Goal: Task Accomplishment & Management: Manage account settings

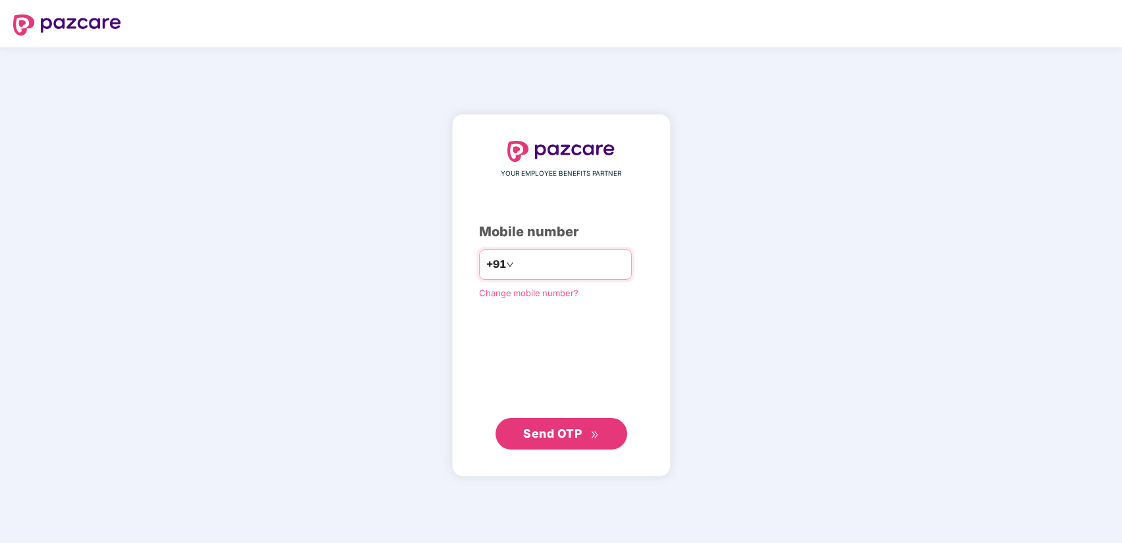
click at [611, 257] on input "number" at bounding box center [571, 264] width 108 height 21
type input "**********"
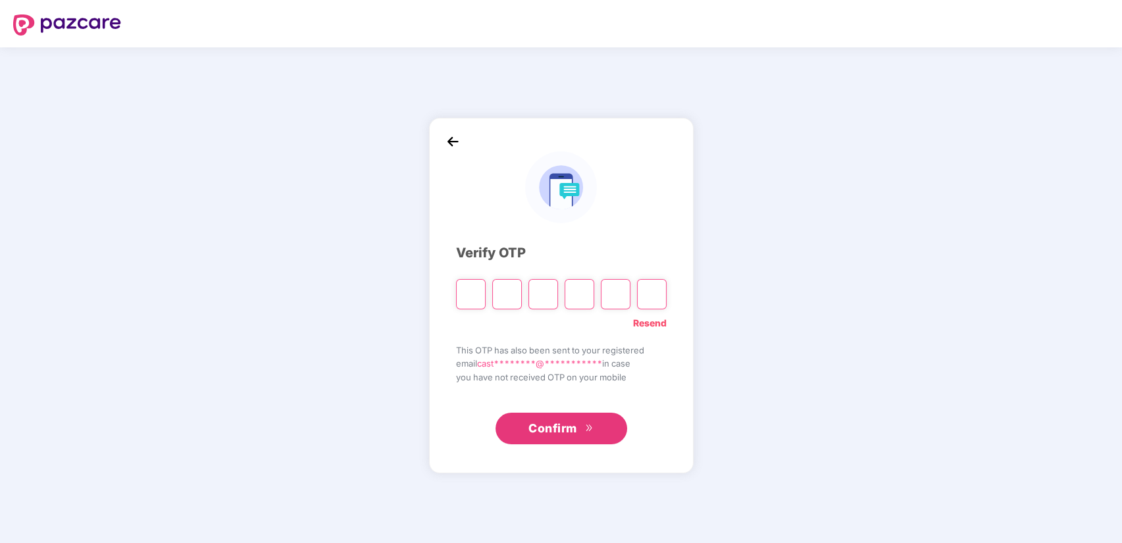
click at [474, 299] on input "Please enter verification code. Digit 1" at bounding box center [471, 294] width 30 height 30
type input "*"
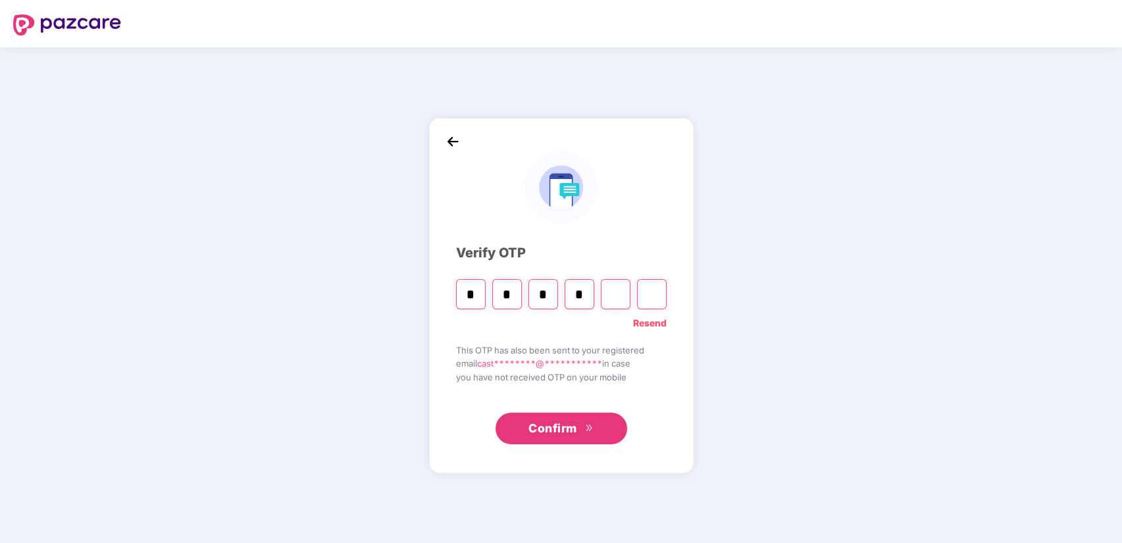
type input "*"
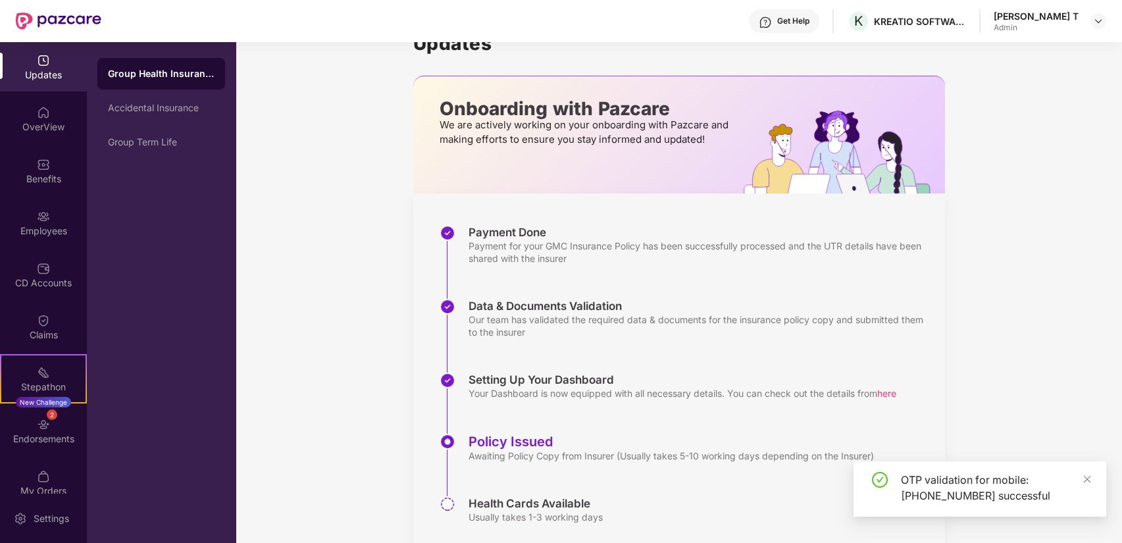
scroll to position [43, 0]
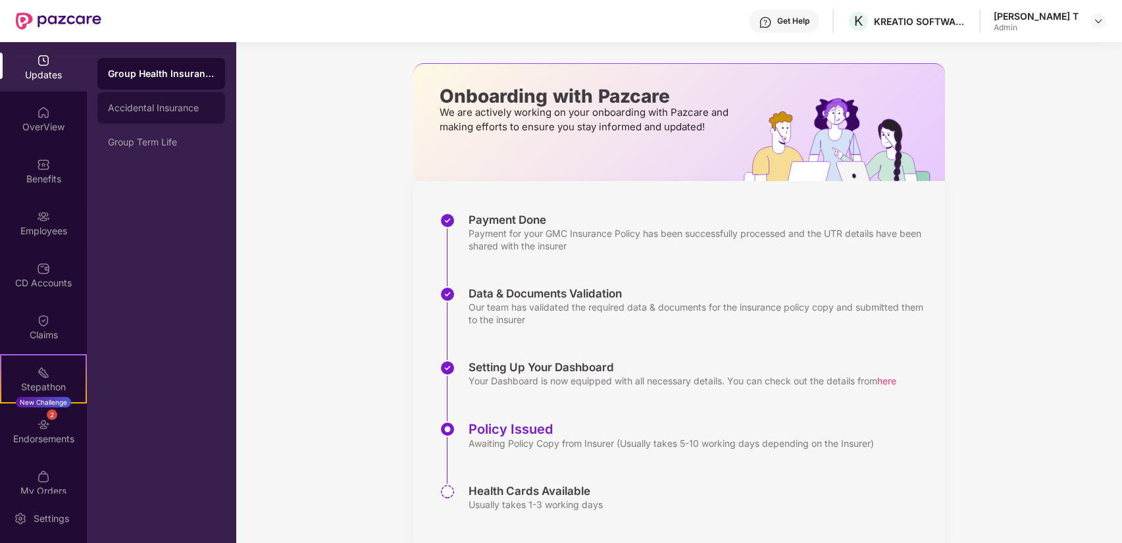
click at [142, 120] on div "Accidental Insurance" at bounding box center [161, 108] width 128 height 32
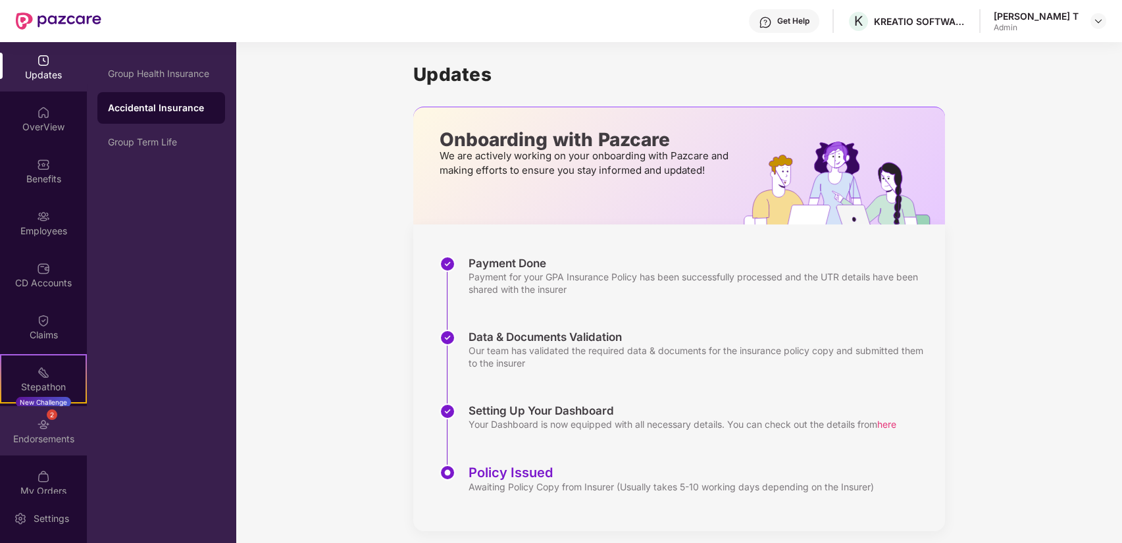
click at [62, 428] on div "2 Endorsements" at bounding box center [43, 430] width 87 height 49
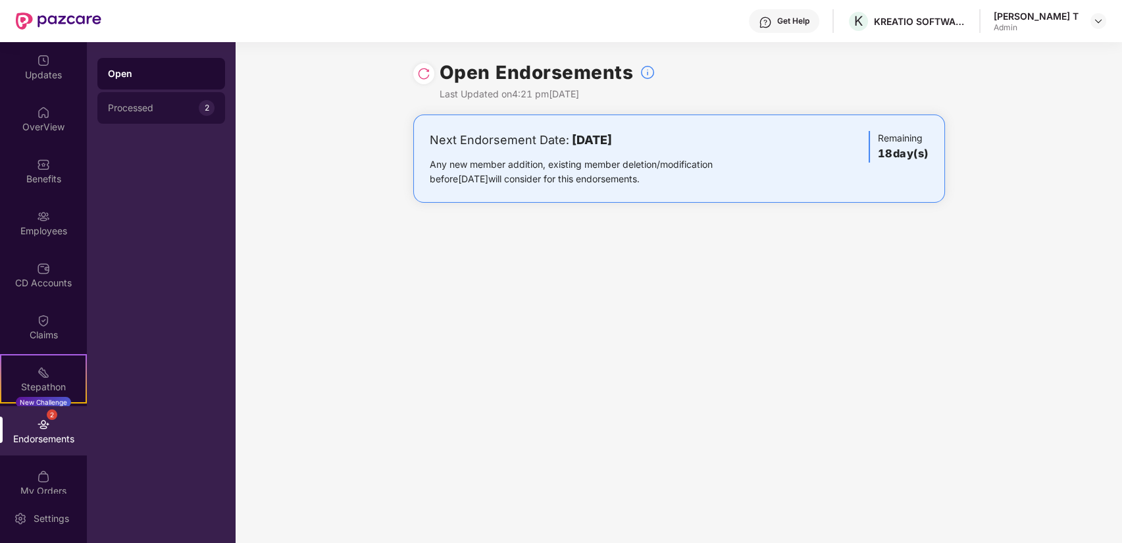
click at [139, 117] on div "Processed 2" at bounding box center [161, 108] width 128 height 32
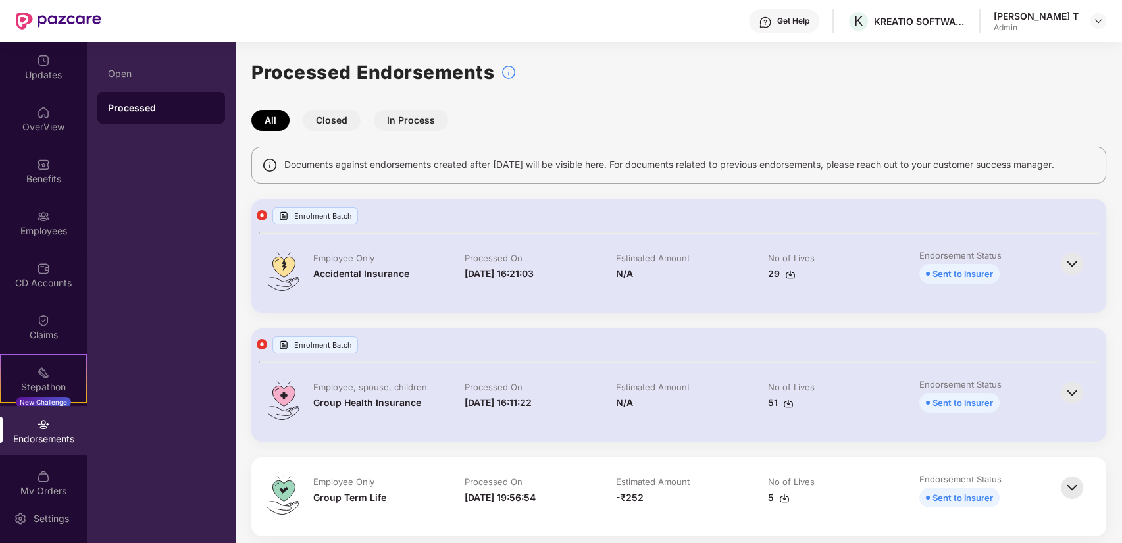
click at [1067, 410] on div at bounding box center [1073, 401] width 33 height 47
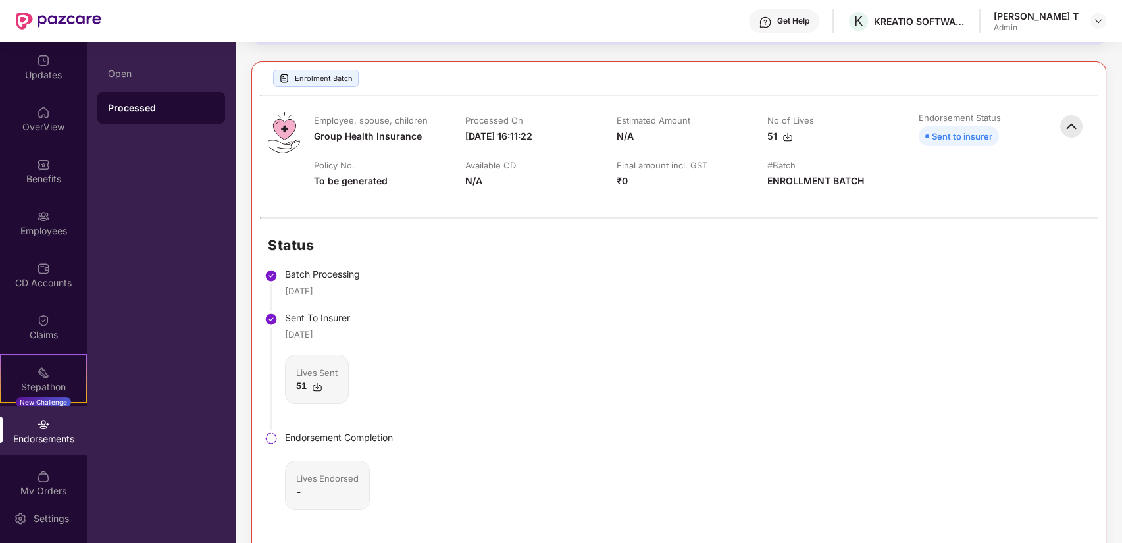
scroll to position [292, 0]
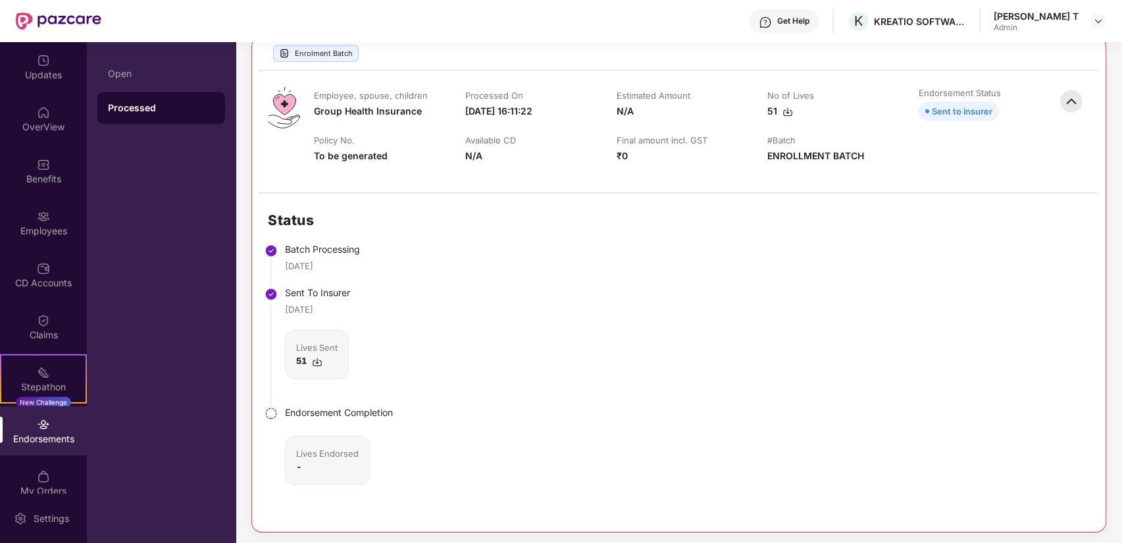
click at [789, 115] on div "51" at bounding box center [780, 111] width 26 height 14
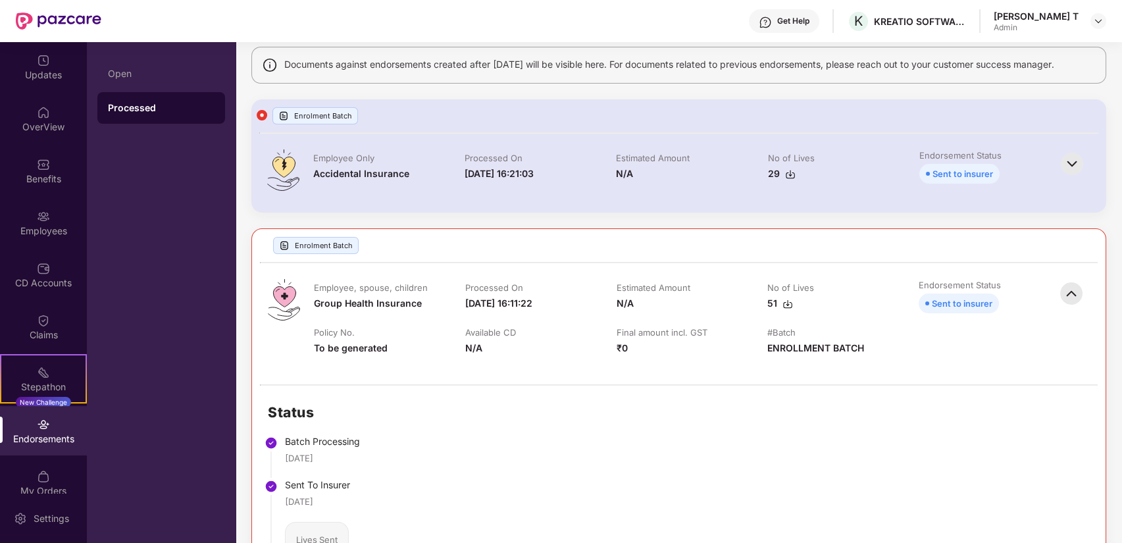
scroll to position [73, 0]
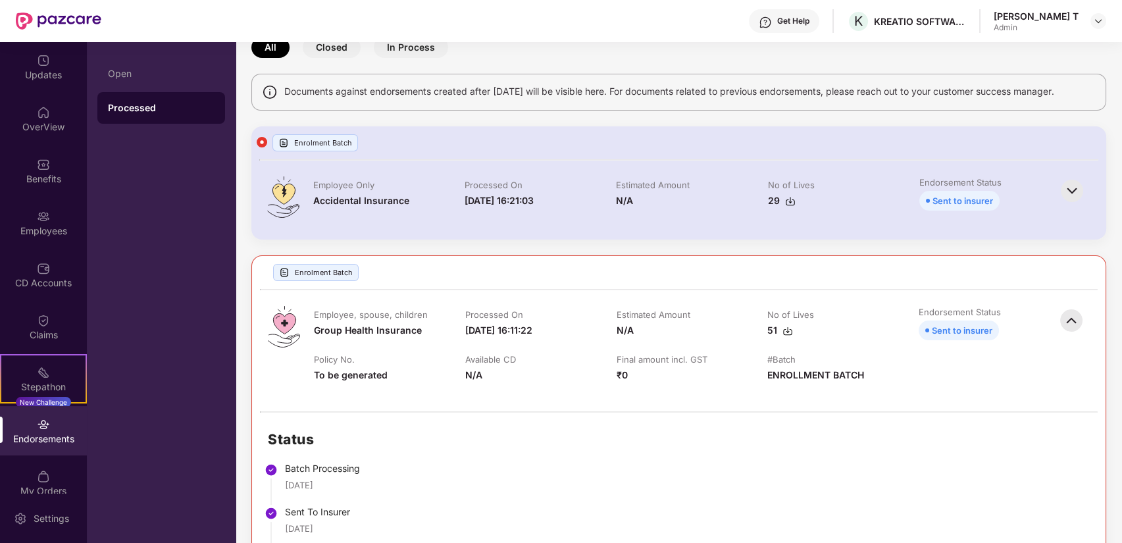
click at [301, 267] on div "Enrolment Batch" at bounding box center [316, 272] width 86 height 17
click at [857, 176] on td "No of Lives 29" at bounding box center [830, 199] width 151 height 47
click at [1061, 196] on img at bounding box center [1071, 190] width 29 height 29
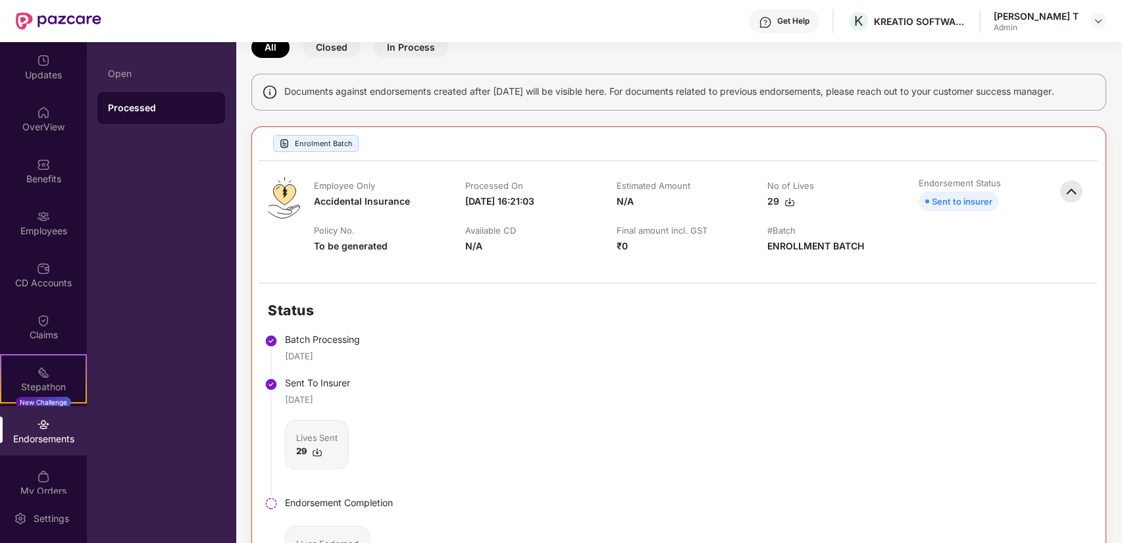
click at [317, 451] on img at bounding box center [317, 452] width 11 height 11
click at [54, 264] on div "CD Accounts" at bounding box center [43, 274] width 87 height 49
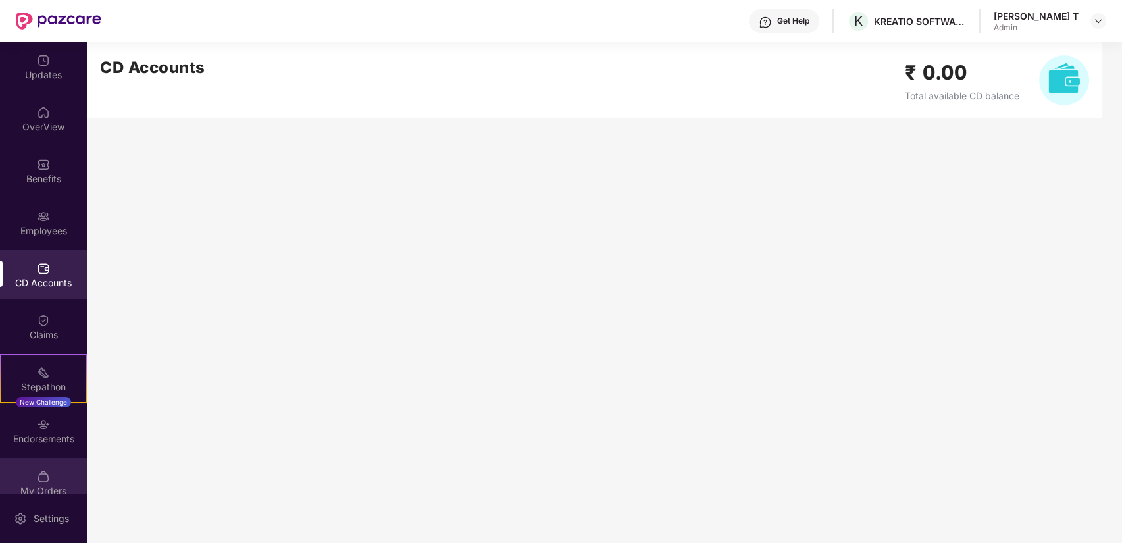
click at [58, 467] on div "My Orders" at bounding box center [43, 482] width 87 height 49
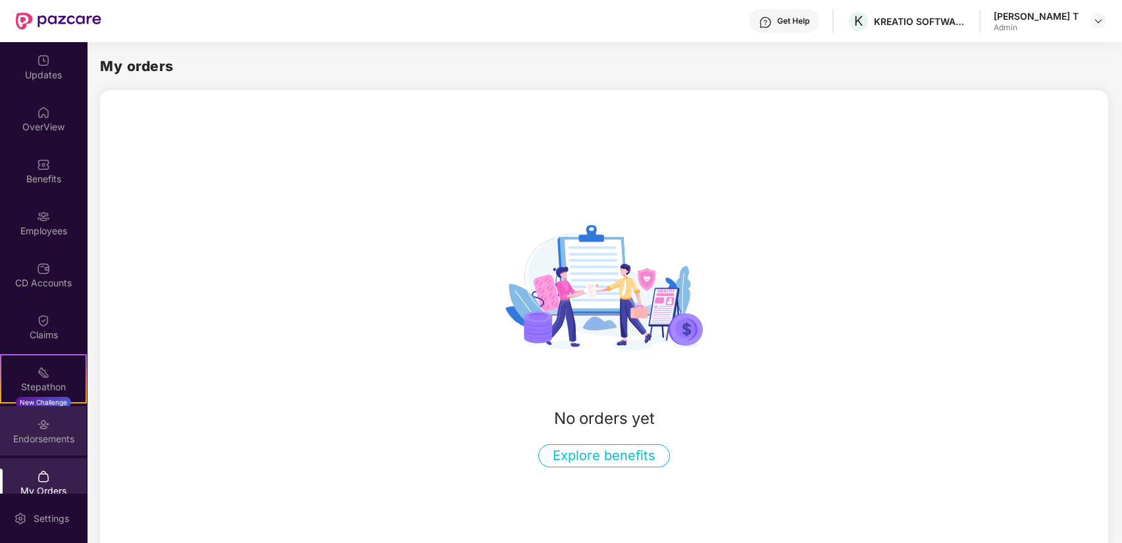
click at [57, 438] on div "Endorsements" at bounding box center [43, 438] width 87 height 13
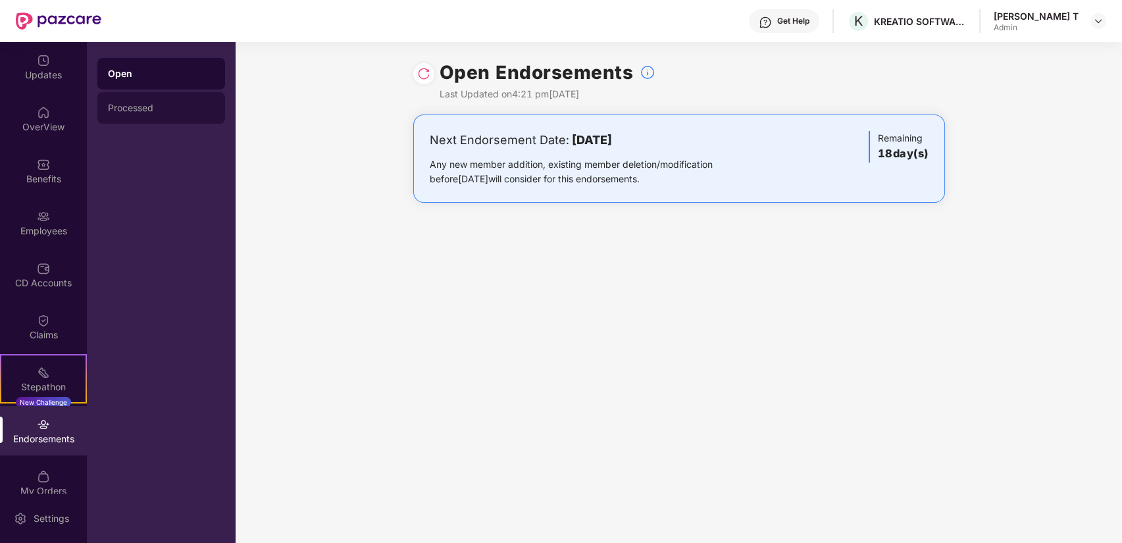
click at [149, 114] on div "Processed" at bounding box center [161, 108] width 128 height 32
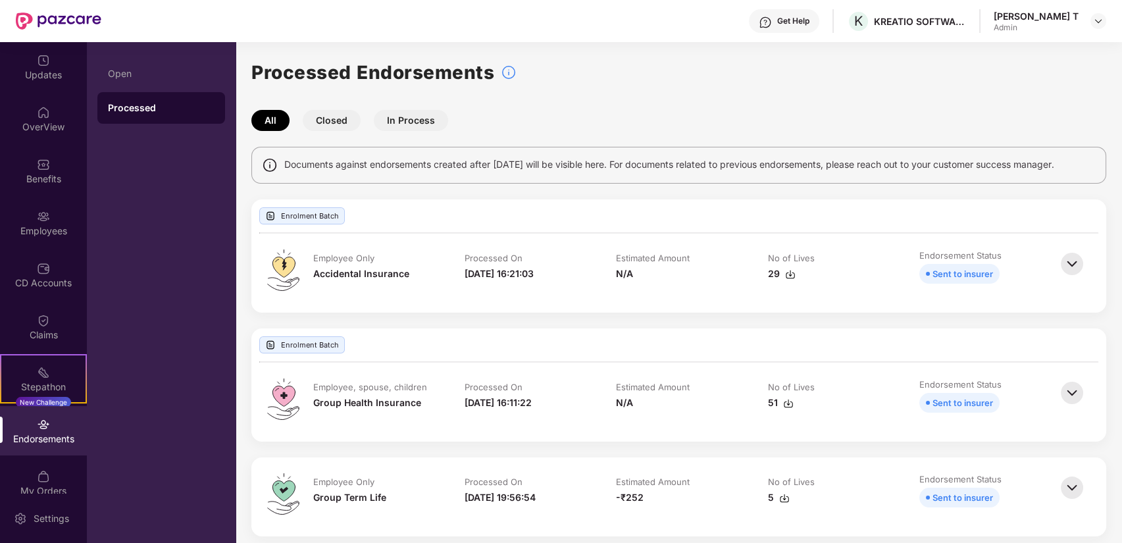
scroll to position [146, 0]
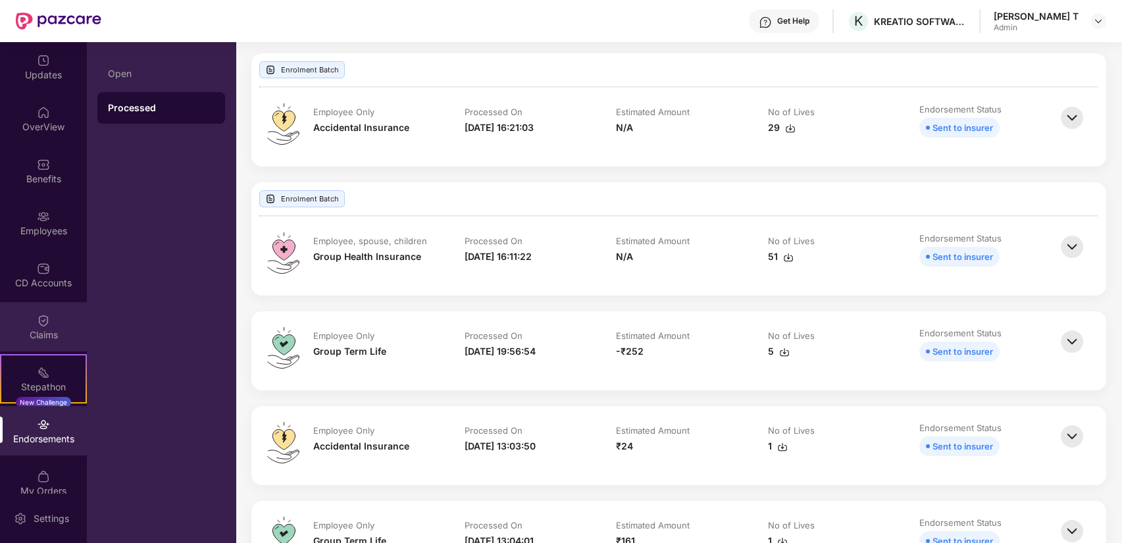
click at [43, 319] on img at bounding box center [43, 320] width 13 height 13
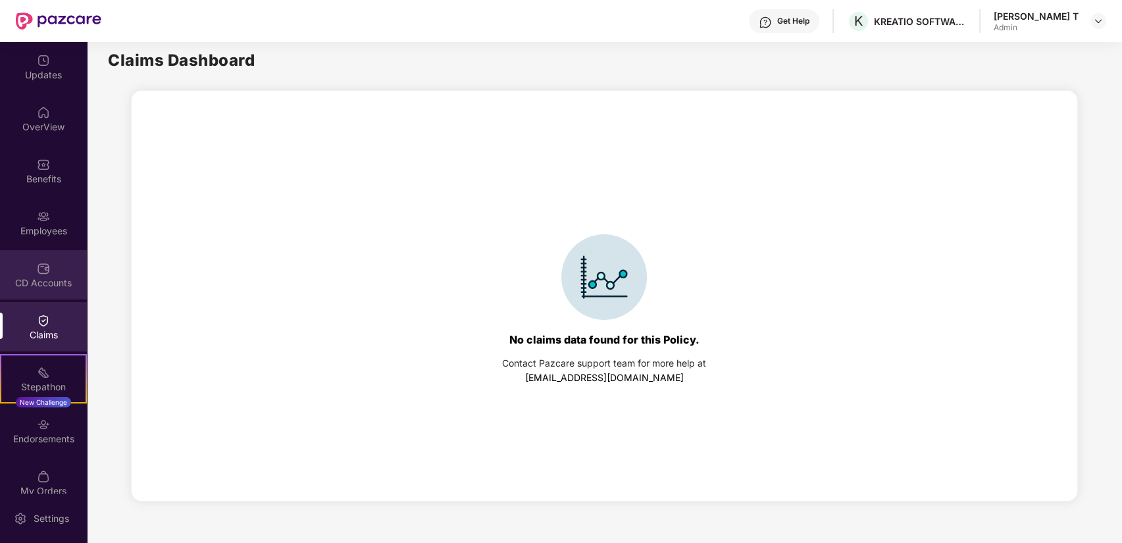
click at [43, 275] on div "CD Accounts" at bounding box center [43, 274] width 87 height 49
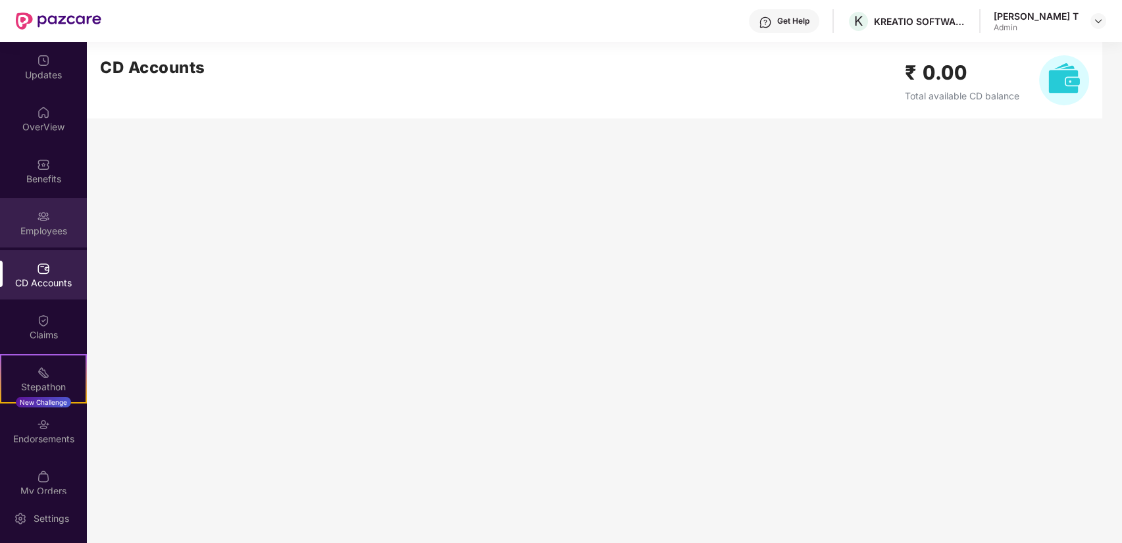
click at [49, 235] on div "Employees" at bounding box center [43, 230] width 87 height 13
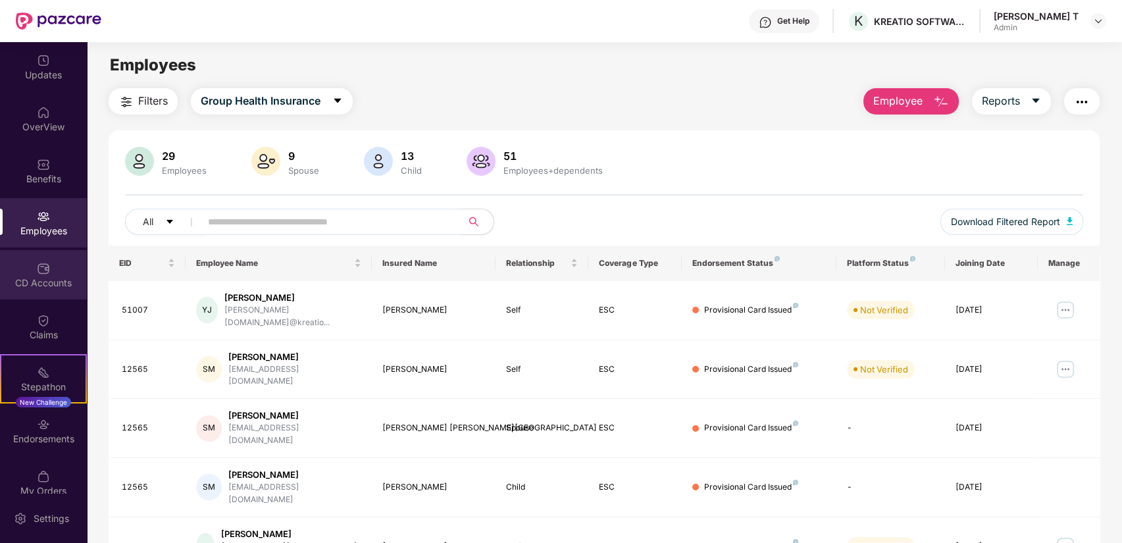
click at [31, 281] on div "CD Accounts" at bounding box center [43, 282] width 87 height 13
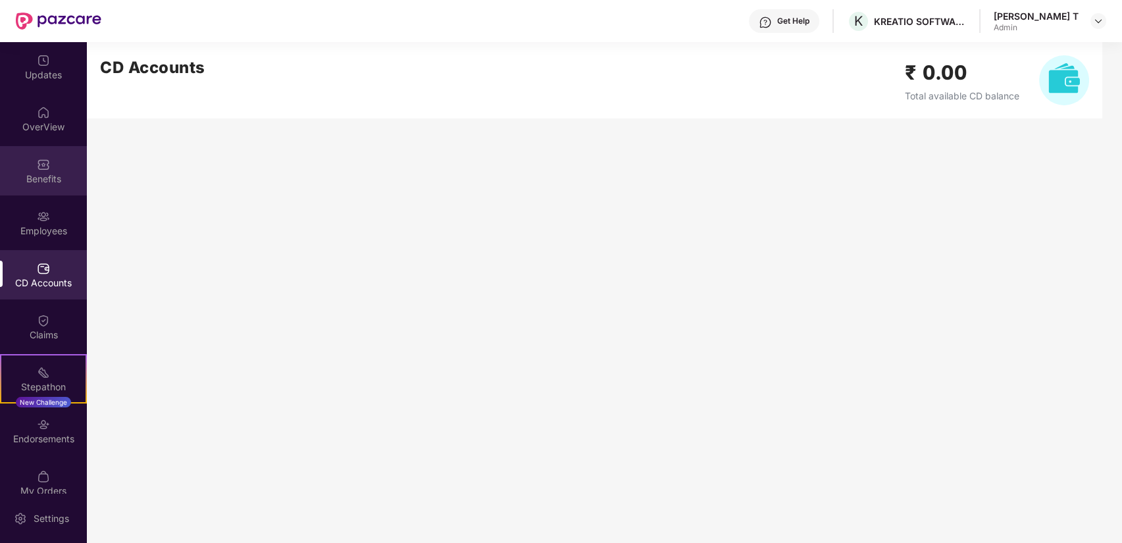
click at [36, 186] on div "Benefits" at bounding box center [43, 170] width 87 height 49
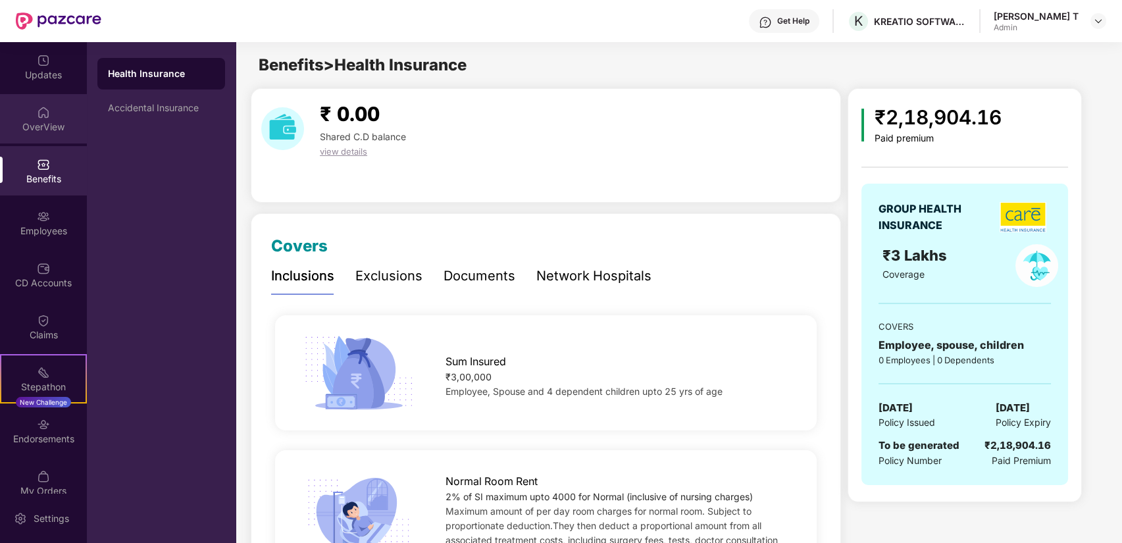
click at [37, 113] on img at bounding box center [43, 112] width 13 height 13
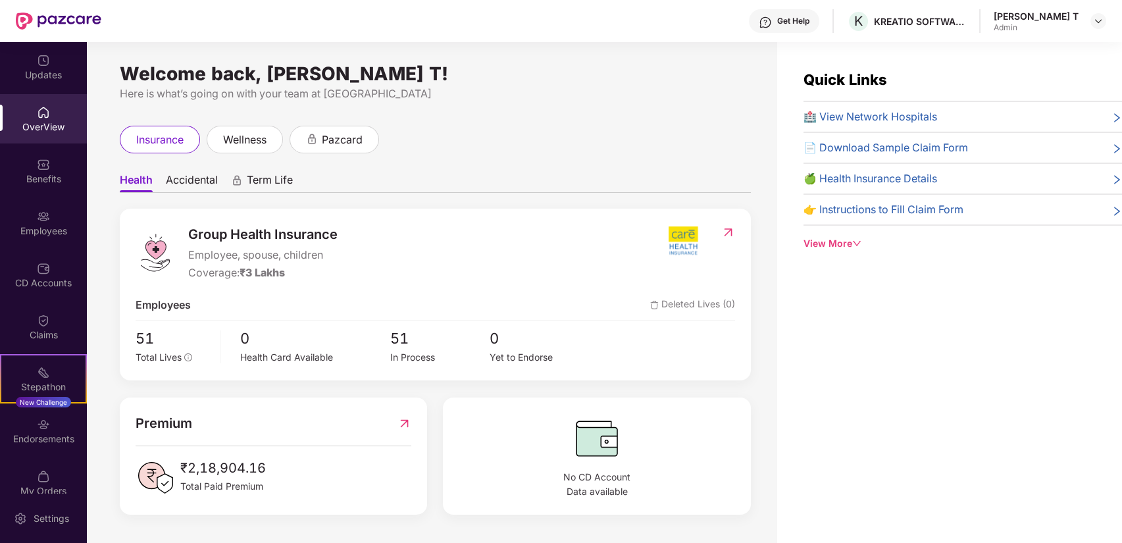
click at [837, 241] on div "View More" at bounding box center [962, 243] width 318 height 14
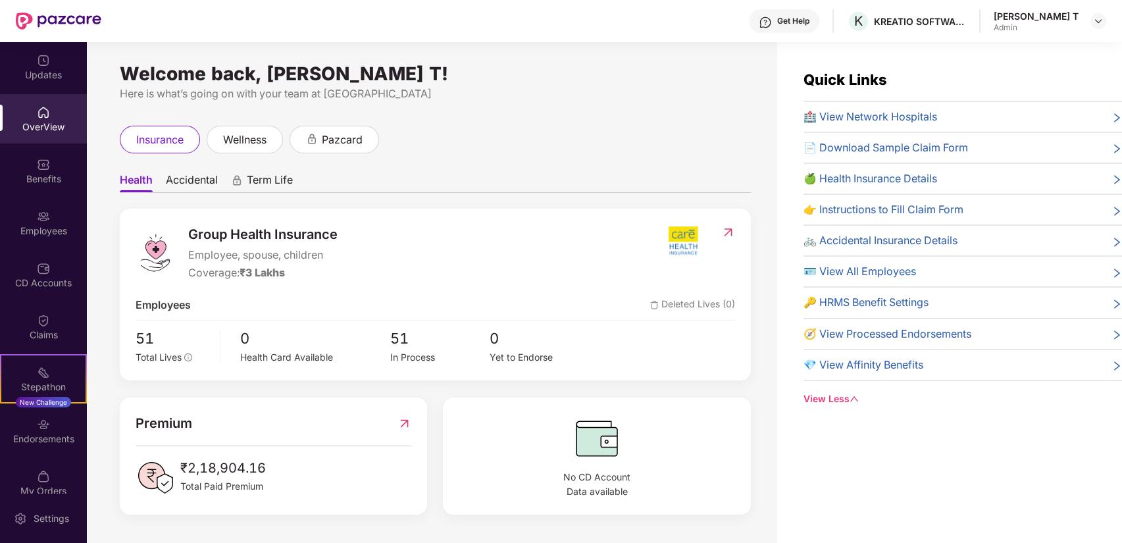
click at [730, 227] on img at bounding box center [728, 232] width 14 height 13
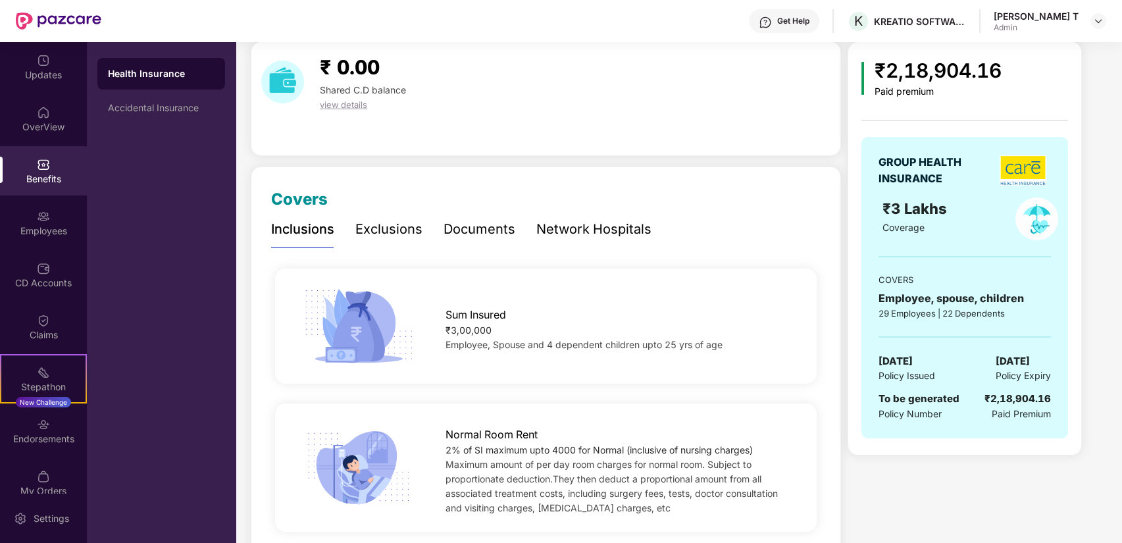
scroll to position [73, 0]
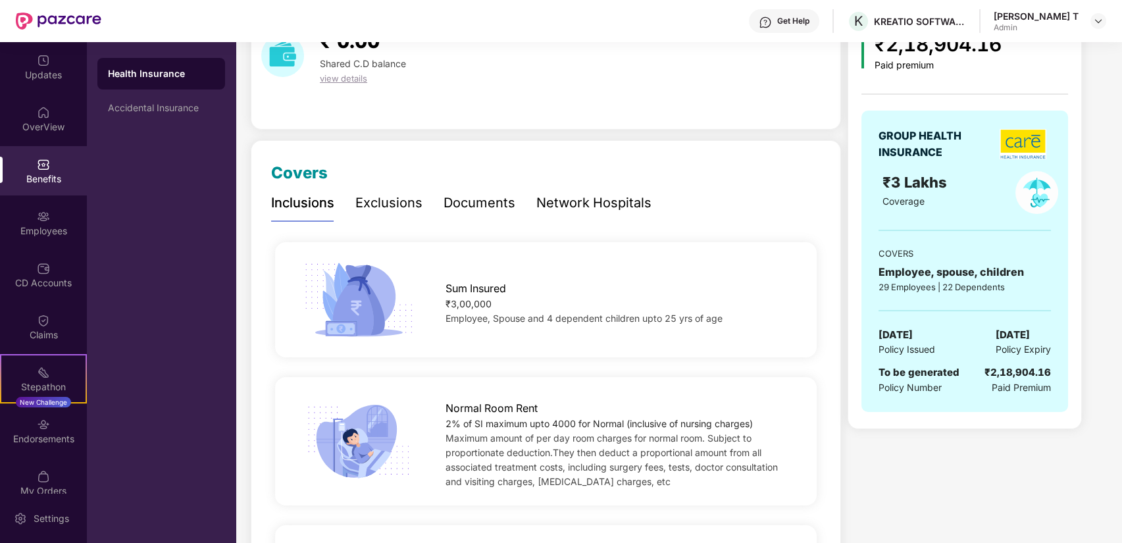
click at [392, 215] on div "Exclusions" at bounding box center [388, 203] width 67 height 36
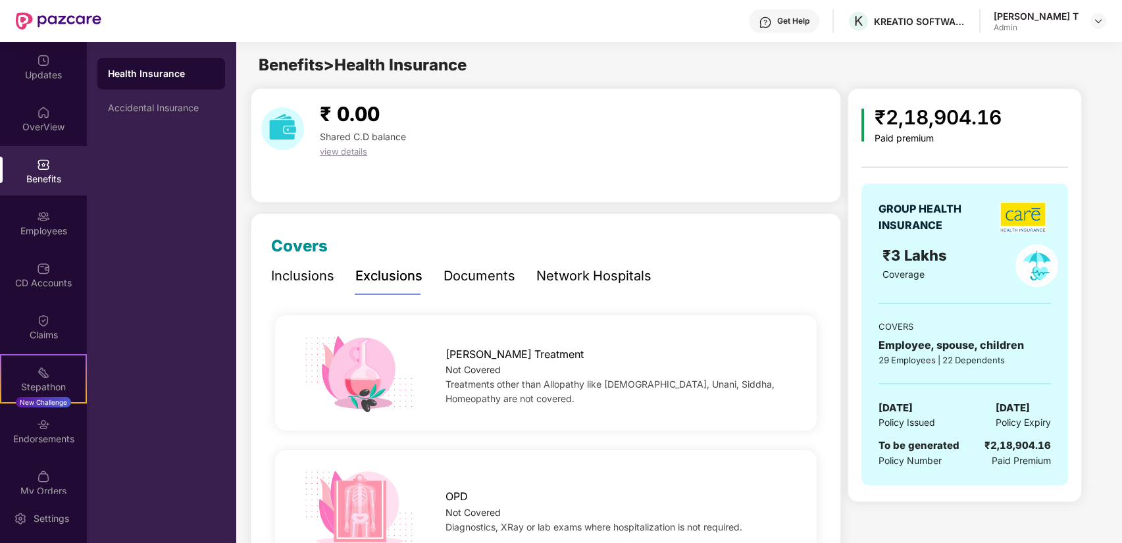
click at [471, 264] on div "Documents" at bounding box center [480, 276] width 72 height 36
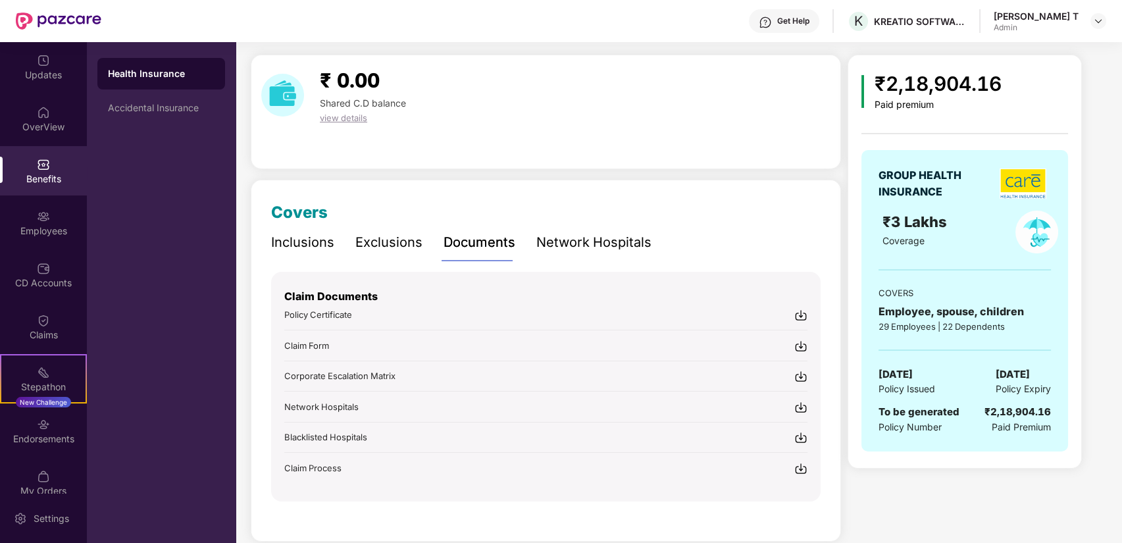
scroll to position [49, 0]
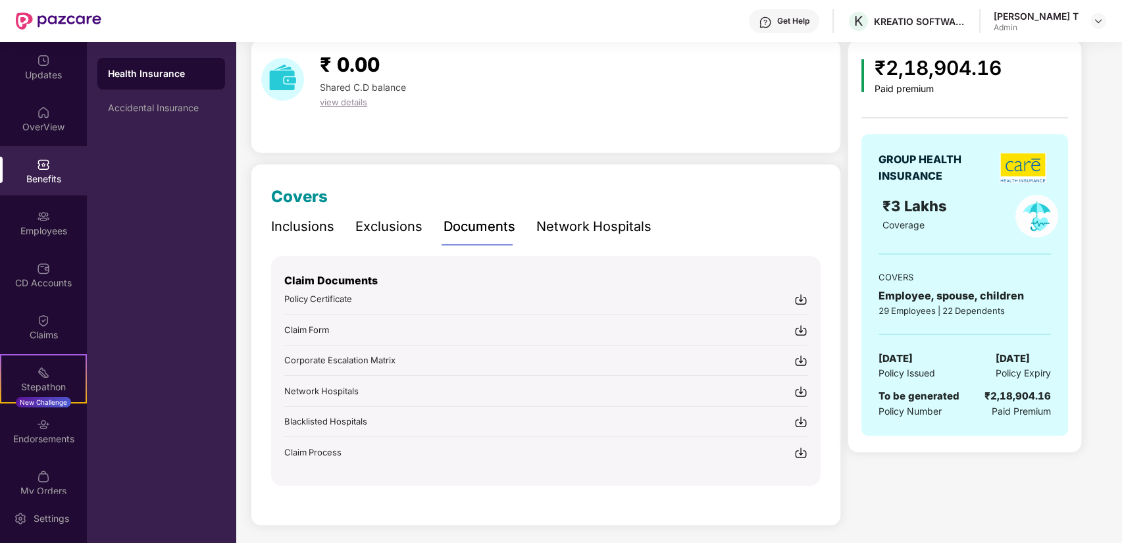
click at [367, 220] on div "Exclusions" at bounding box center [388, 226] width 67 height 20
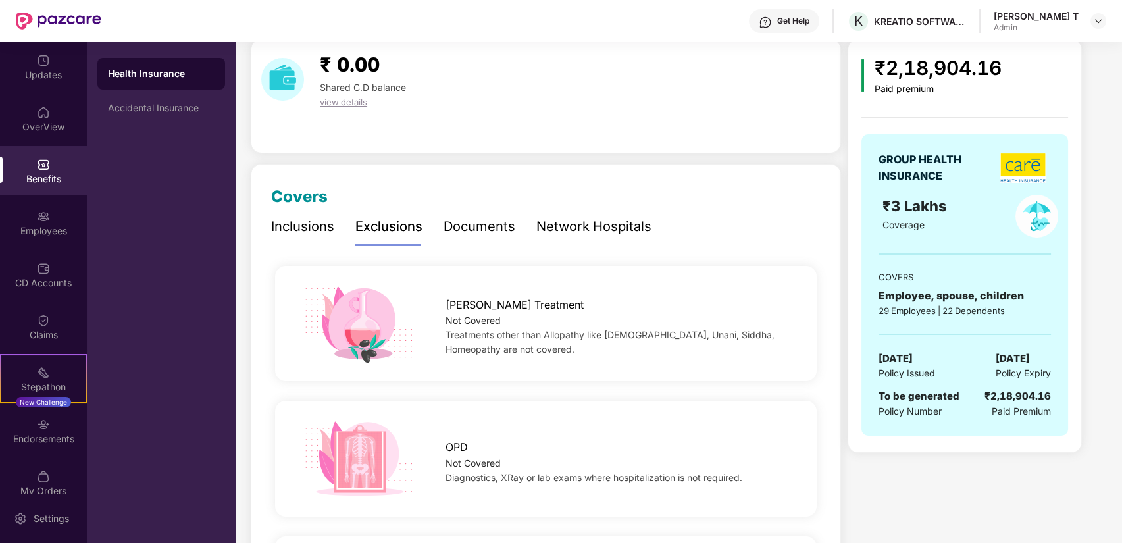
click at [321, 220] on div "Inclusions" at bounding box center [302, 226] width 63 height 20
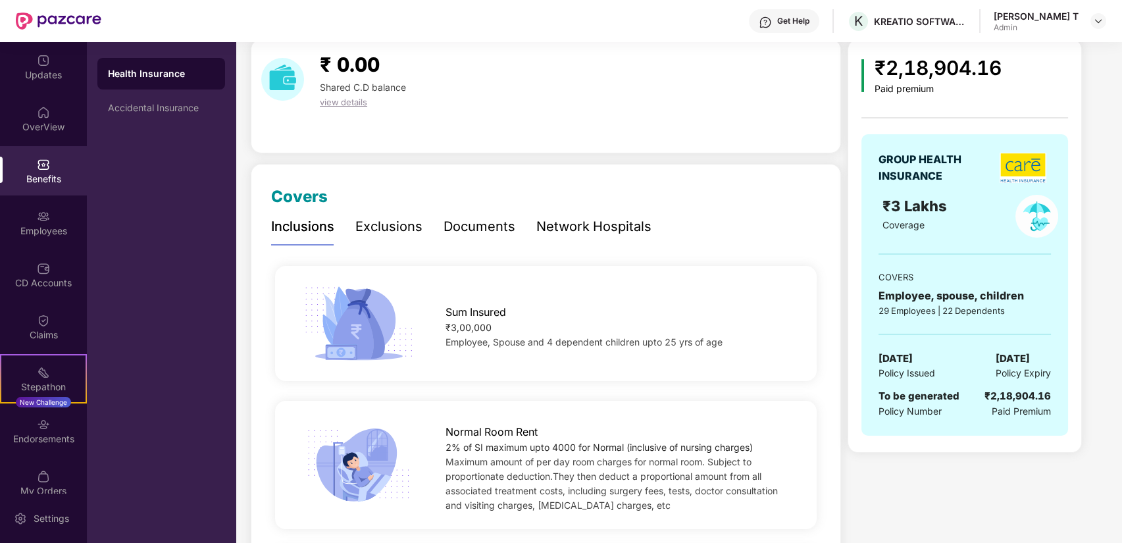
click at [595, 223] on div "Network Hospitals" at bounding box center [593, 226] width 115 height 20
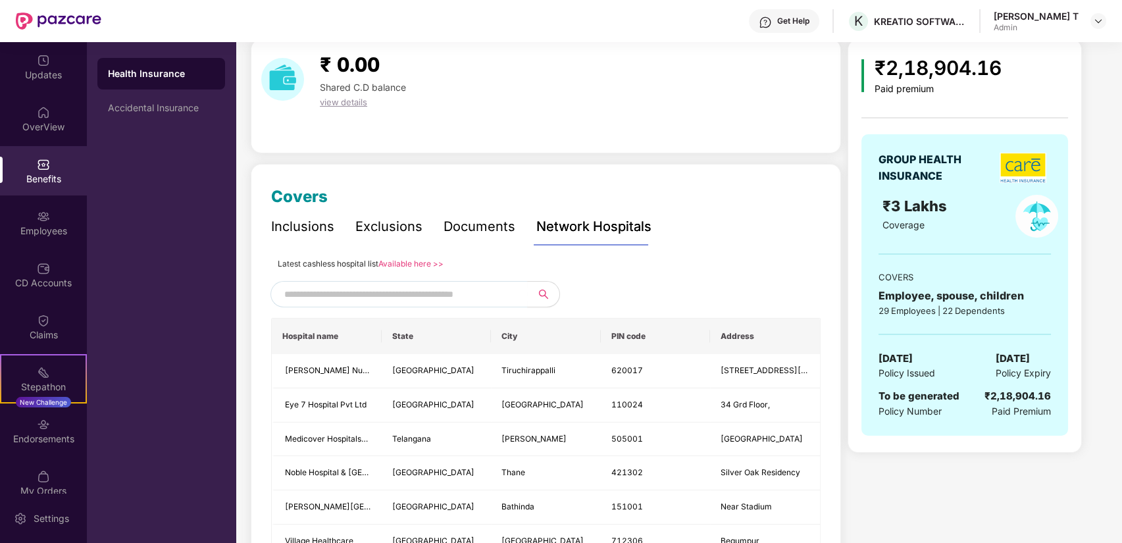
click at [488, 231] on div "Documents" at bounding box center [480, 226] width 72 height 20
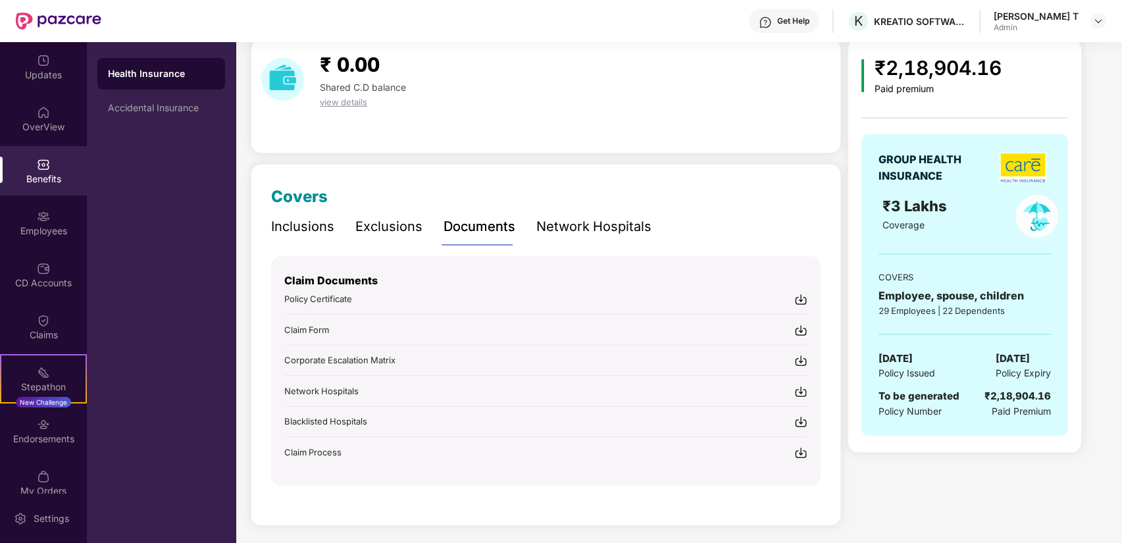
click at [800, 299] on img at bounding box center [800, 299] width 13 height 13
click at [802, 320] on div "Claim Documents Policy Certificate Claim Form Corporate Escalation Matrix Netwo…" at bounding box center [545, 357] width 523 height 203
click at [346, 95] on div "view details" at bounding box center [363, 102] width 97 height 14
click at [191, 104] on div "Accidental Insurance" at bounding box center [161, 108] width 107 height 11
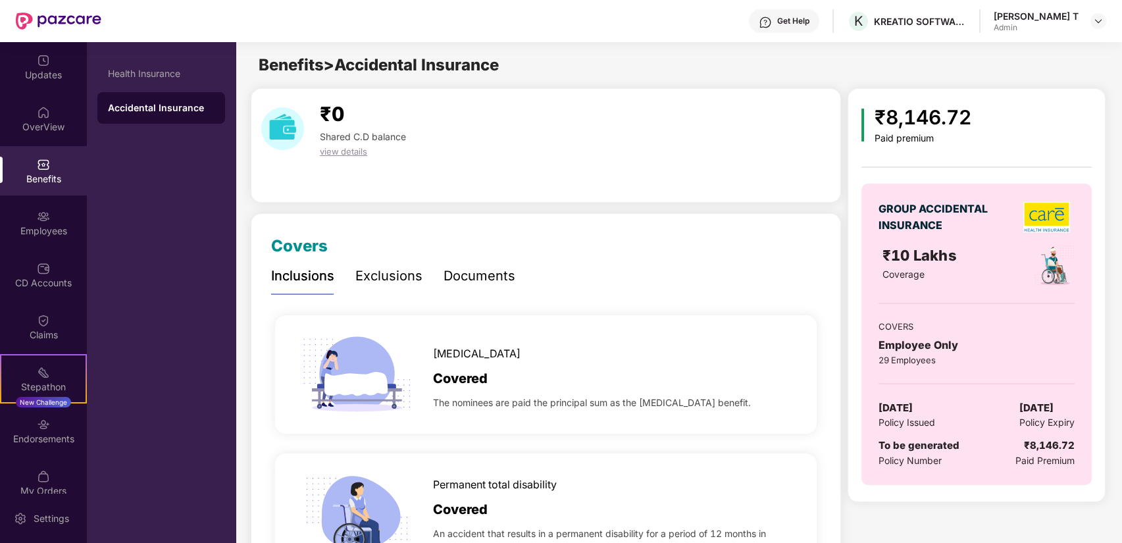
scroll to position [146, 0]
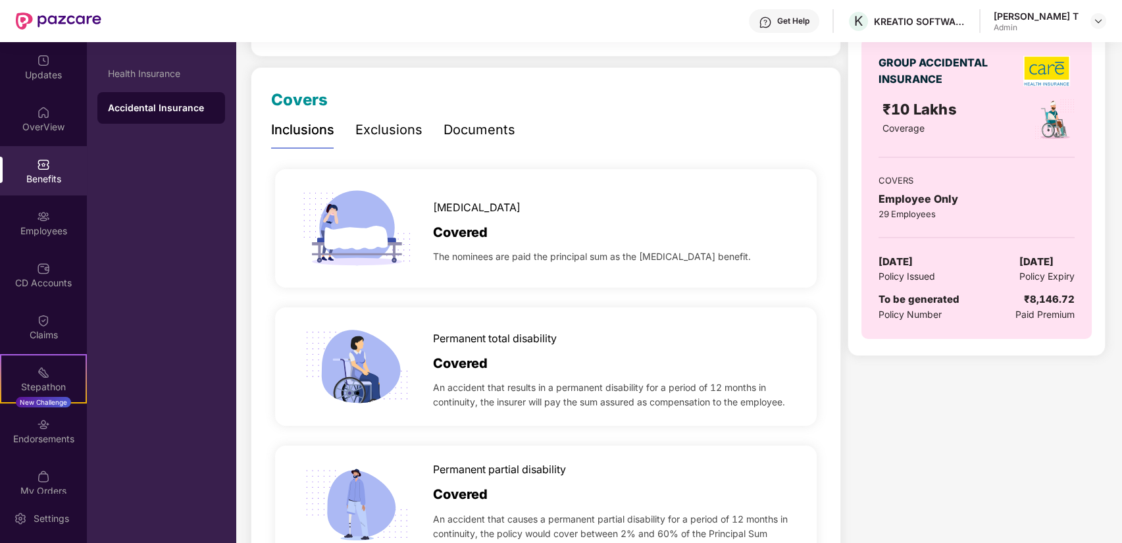
click at [469, 130] on div "Documents" at bounding box center [480, 130] width 72 height 20
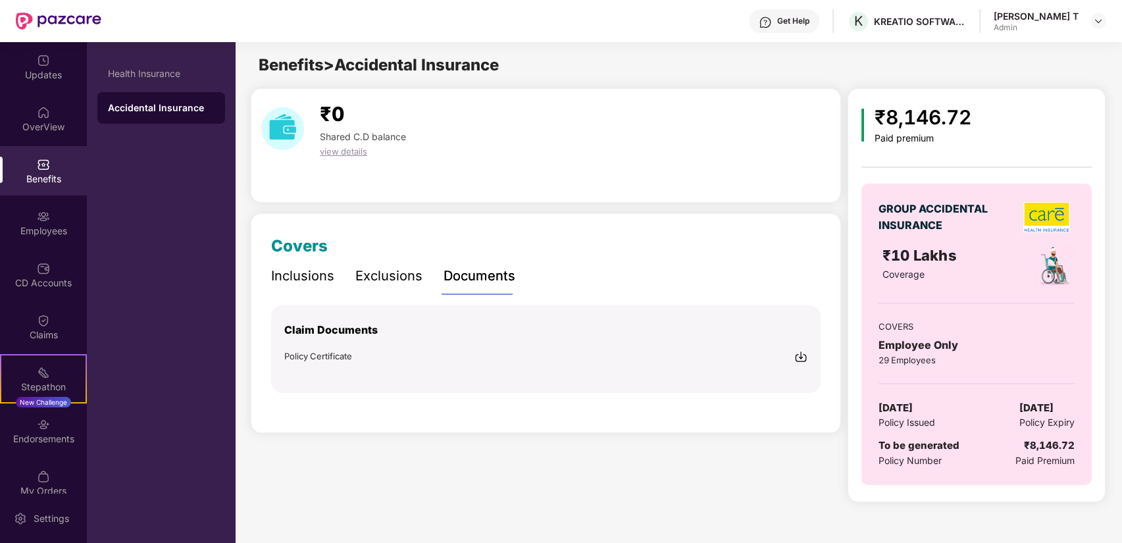
scroll to position [0, 0]
click at [802, 359] on img at bounding box center [800, 356] width 13 height 13
click at [403, 278] on div "Exclusions" at bounding box center [388, 276] width 67 height 20
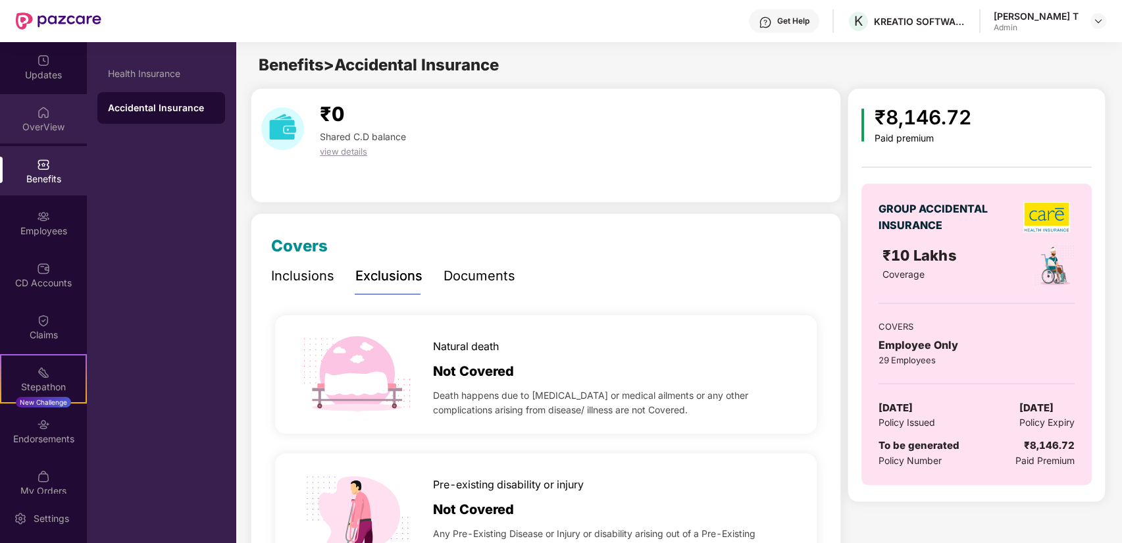
click at [37, 115] on img at bounding box center [43, 112] width 13 height 13
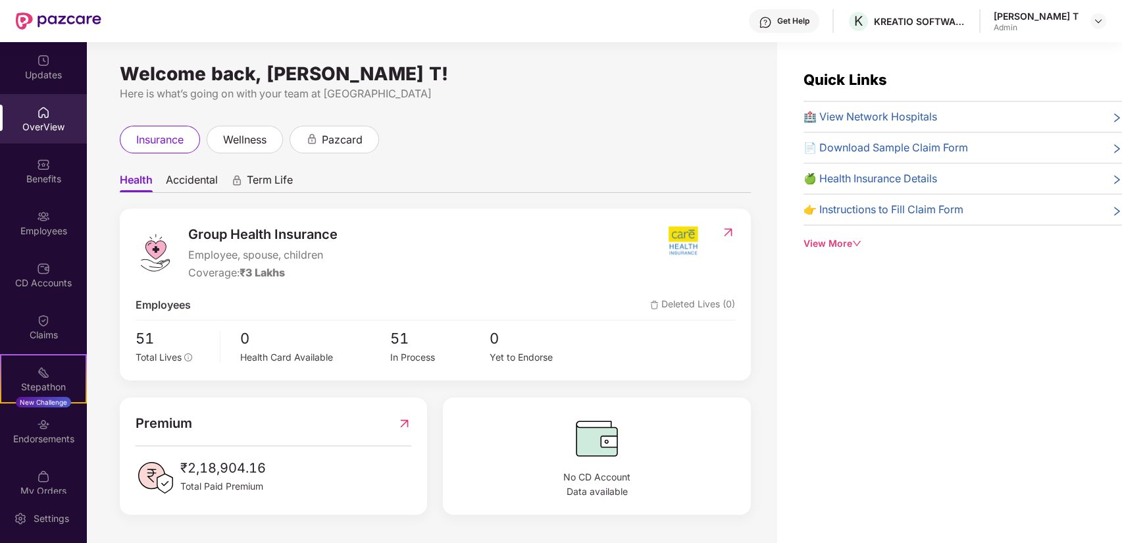
click at [180, 172] on ul "Health Accidental Term Life" at bounding box center [435, 179] width 631 height 26
click at [261, 182] on span "Term Life" at bounding box center [270, 182] width 46 height 19
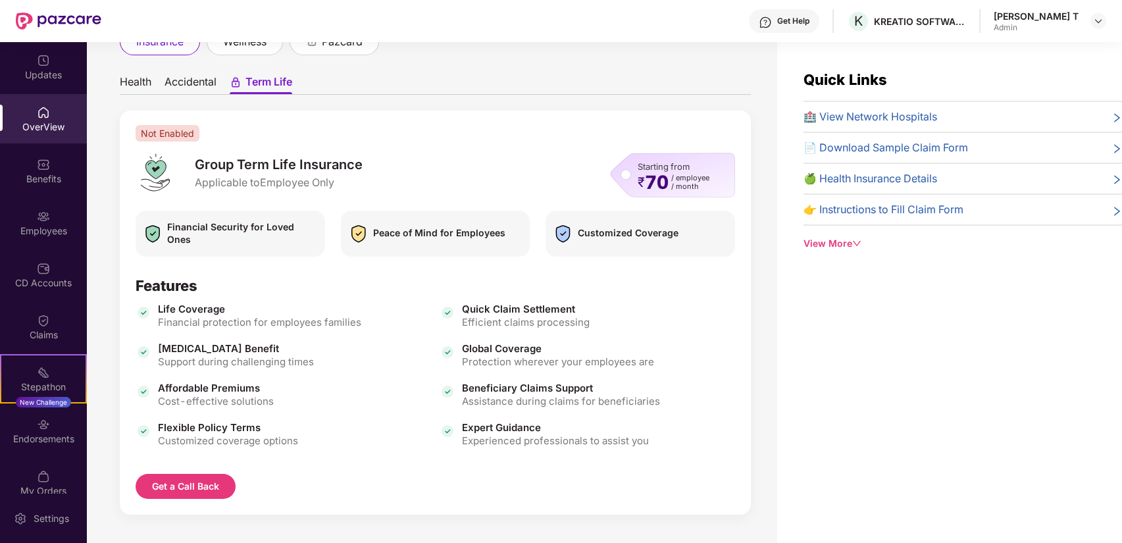
scroll to position [100, 0]
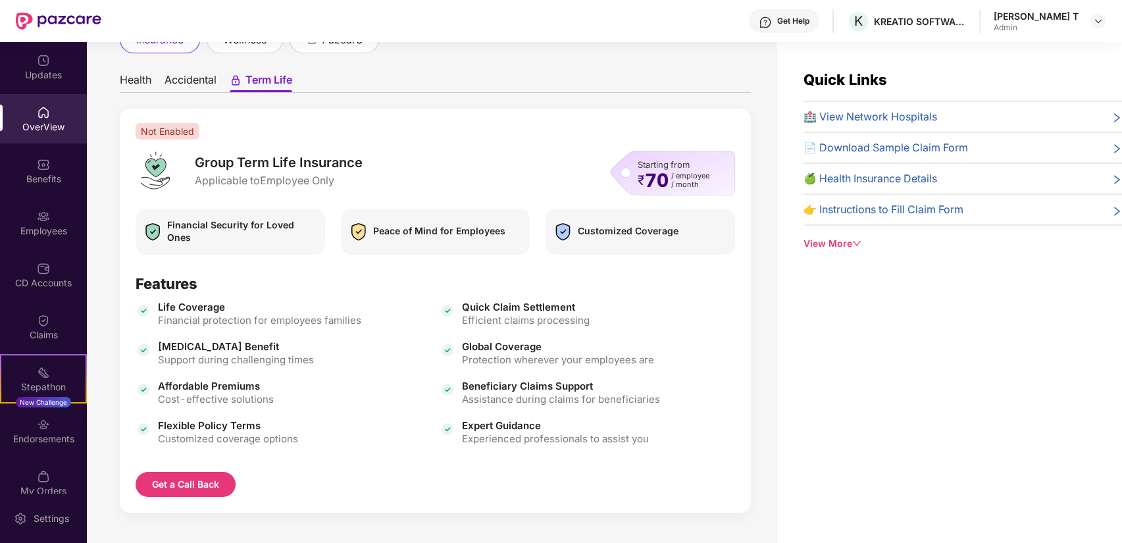
click at [621, 178] on div "Starting from ₹ 70 / employee / month" at bounding box center [672, 173] width 125 height 45
click at [626, 170] on div "Starting from ₹ 70 / employee / month" at bounding box center [672, 173] width 125 height 45
click at [626, 174] on div "Starting from ₹ 70 / employee / month" at bounding box center [672, 173] width 125 height 45
click at [211, 75] on span "Accidental" at bounding box center [191, 82] width 52 height 19
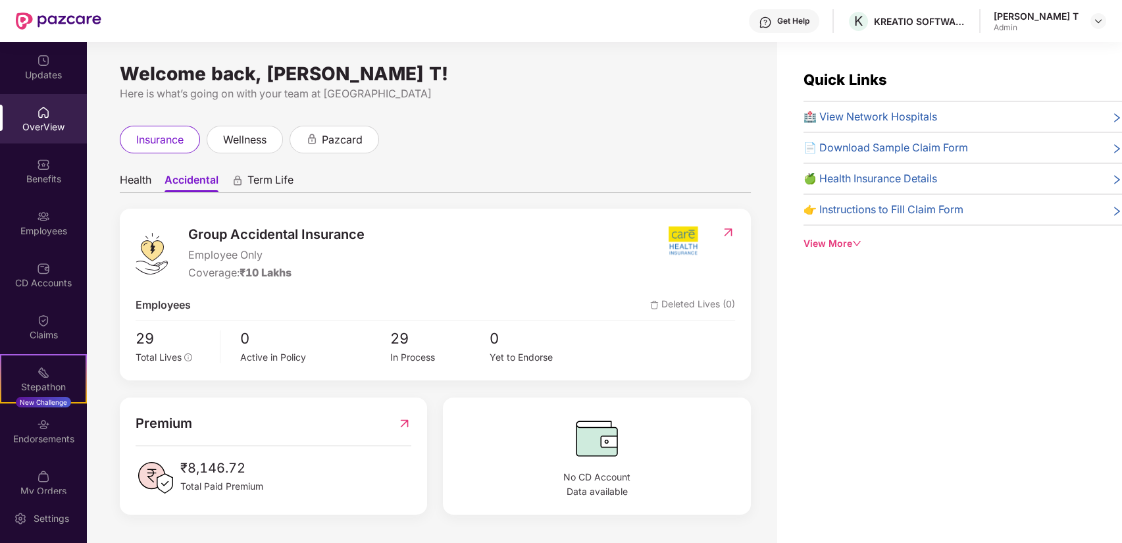
click at [834, 239] on div "View More" at bounding box center [962, 243] width 318 height 14
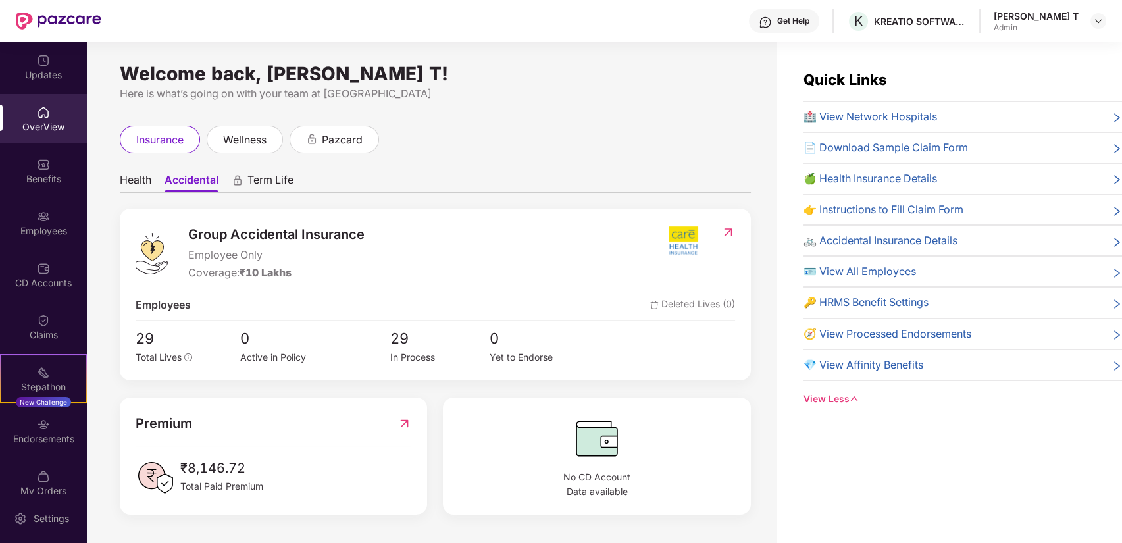
click at [149, 182] on span "Health" at bounding box center [136, 182] width 32 height 19
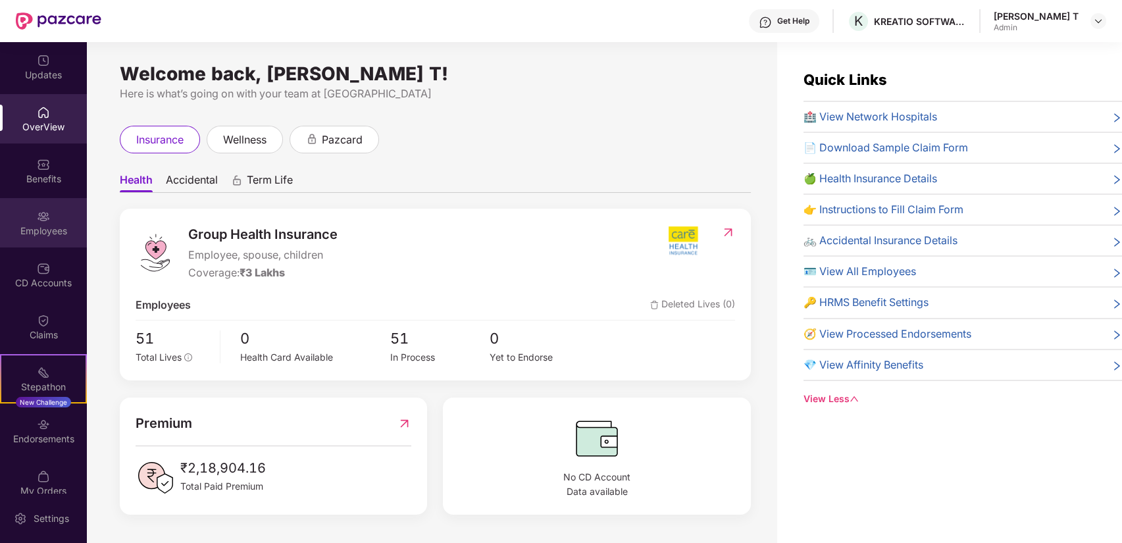
scroll to position [16, 0]
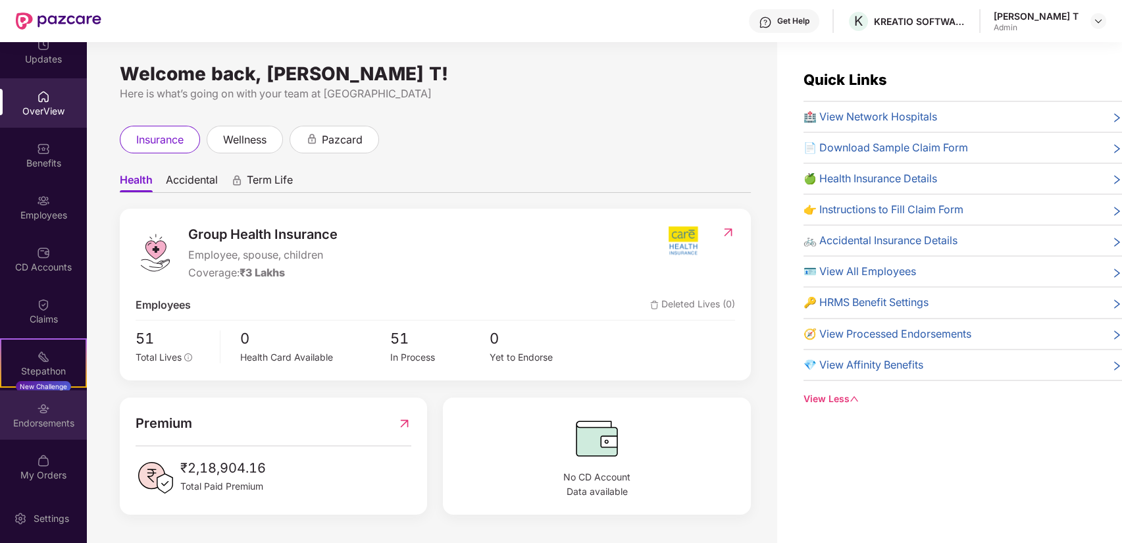
click at [47, 424] on div "Endorsements" at bounding box center [43, 423] width 87 height 13
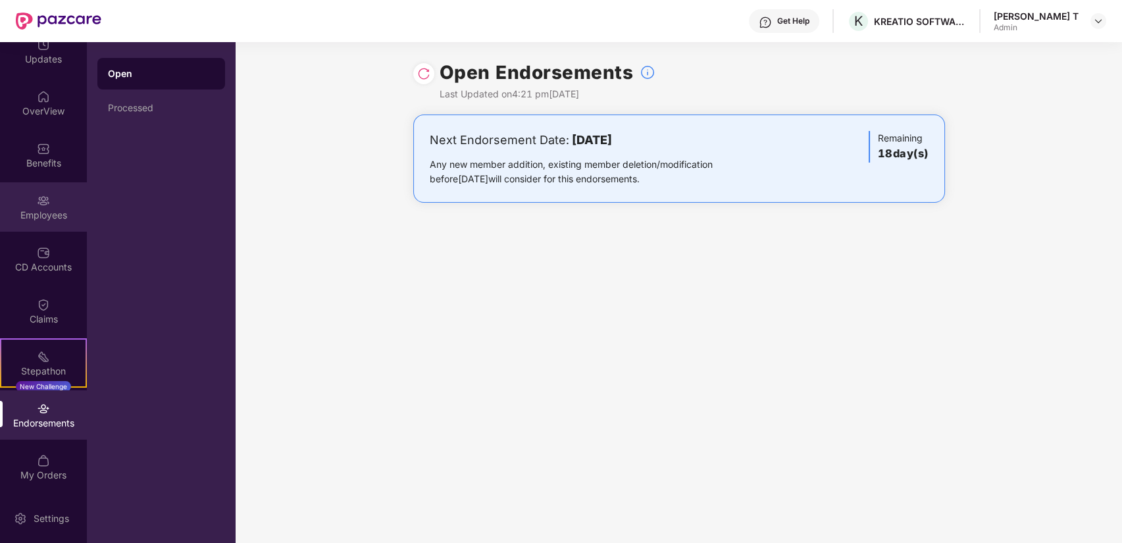
click at [37, 203] on img at bounding box center [43, 200] width 13 height 13
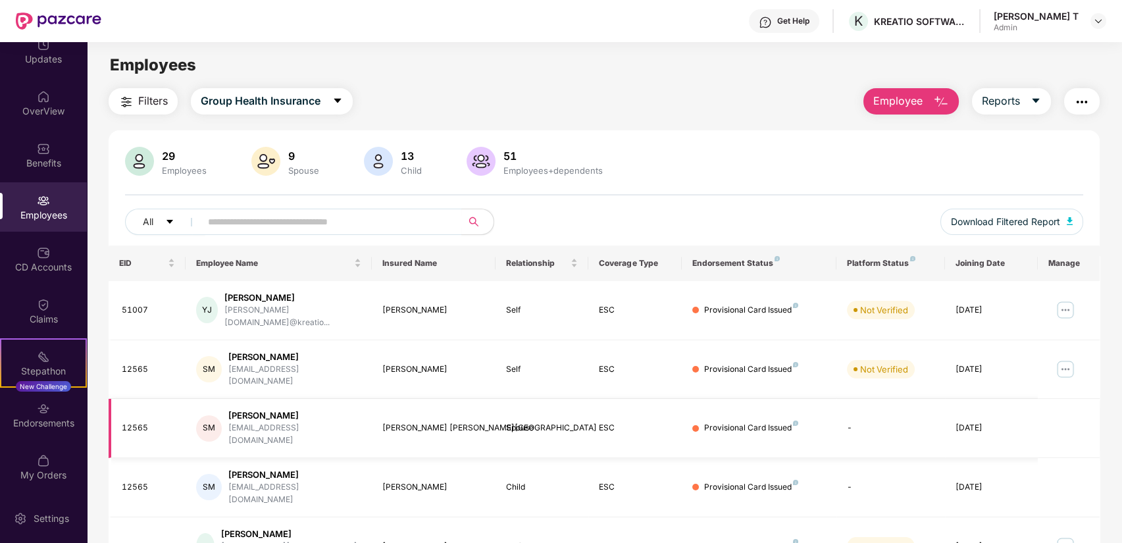
scroll to position [73, 0]
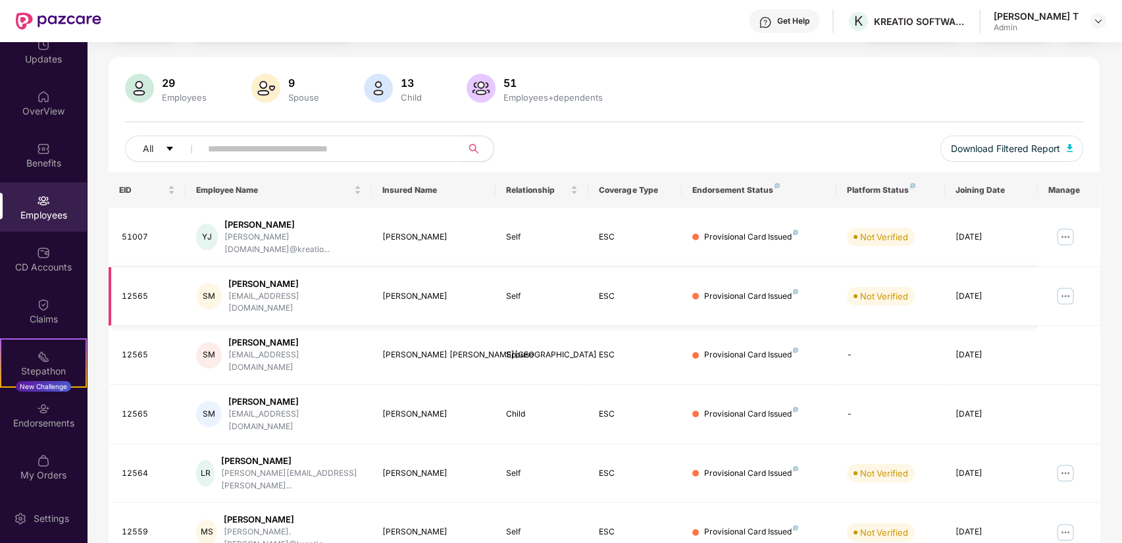
click at [1070, 286] on img at bounding box center [1065, 296] width 21 height 21
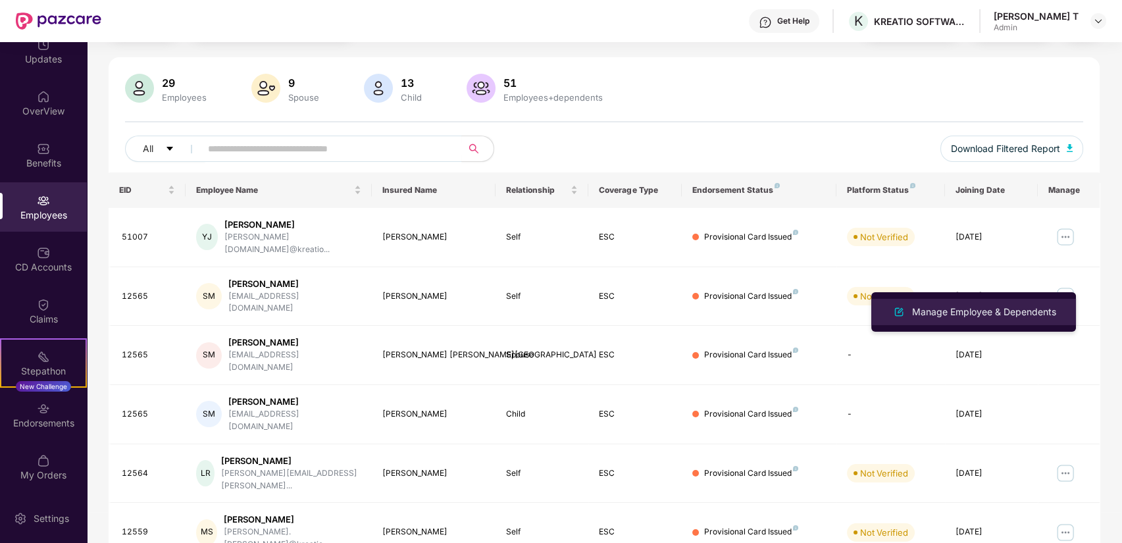
click at [1009, 313] on div "Manage Employee & Dependents" at bounding box center [983, 312] width 149 height 14
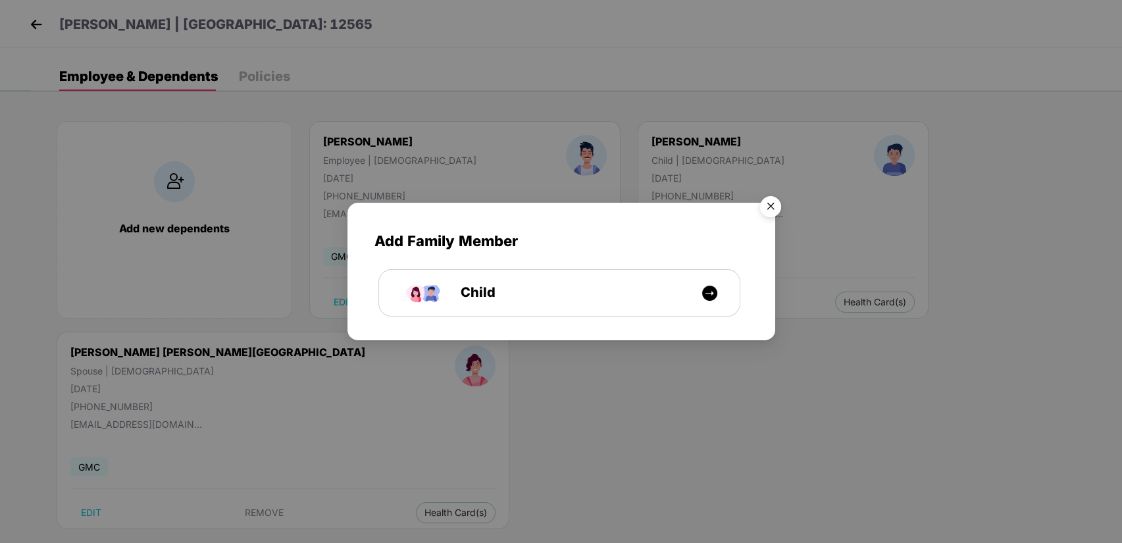
click at [768, 209] on img "Close" at bounding box center [770, 208] width 37 height 37
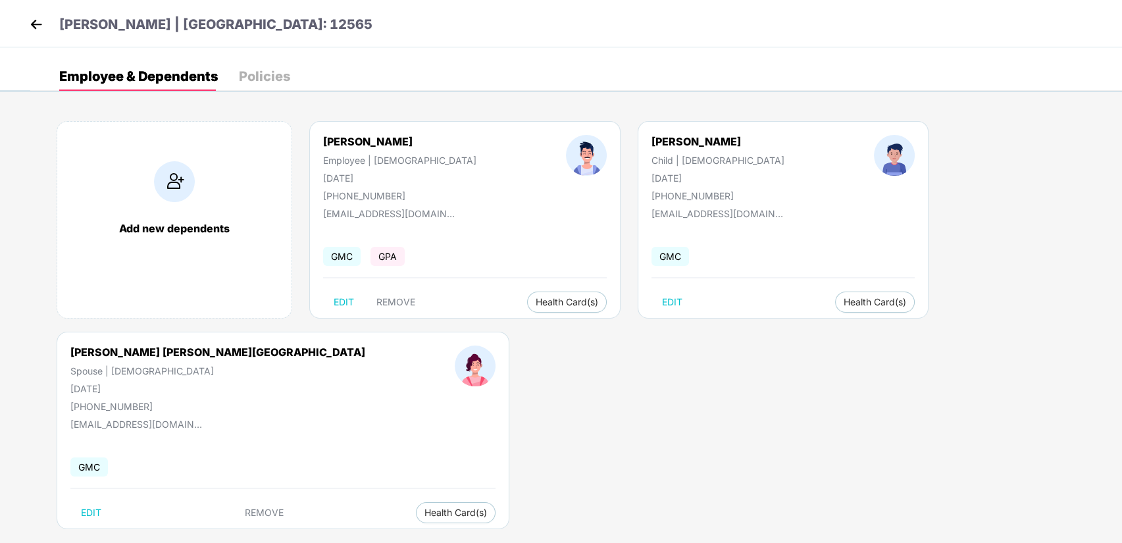
click at [651, 178] on div "[DATE]" at bounding box center [717, 177] width 133 height 11
click at [527, 295] on button "Health Card(s)" at bounding box center [567, 302] width 80 height 21
click at [542, 325] on div "Add new dependents [PERSON_NAME] Employee | [DEMOGRAPHIC_DATA] [DATE] [PHONE_NU…" at bounding box center [576, 331] width 1092 height 461
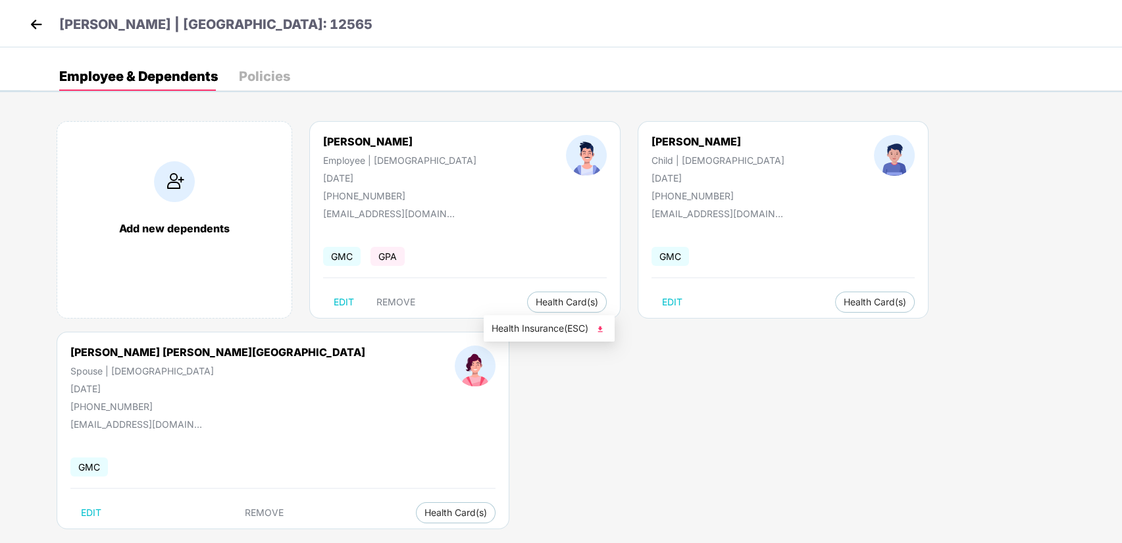
click at [555, 334] on span "Health Insurance(ESC)" at bounding box center [549, 328] width 115 height 14
click at [844, 303] on span "Health Card(s)" at bounding box center [875, 302] width 63 height 7
click at [801, 325] on span "Health Insurance(ESC)" at bounding box center [808, 328] width 115 height 14
click at [38, 33] on img at bounding box center [36, 24] width 20 height 20
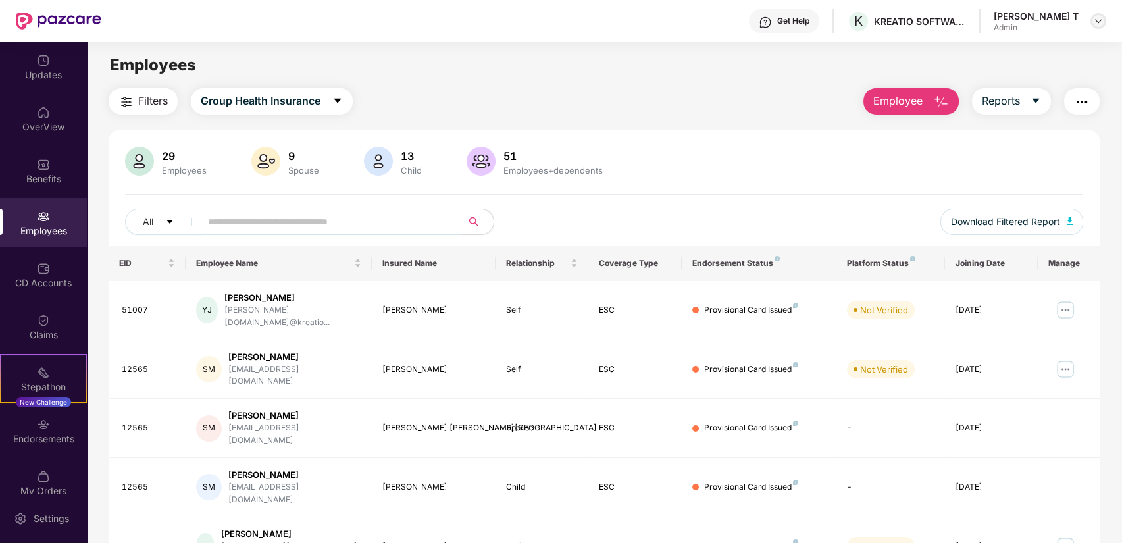
click at [1100, 26] on div at bounding box center [1098, 21] width 16 height 16
click at [1030, 83] on div "Logout" at bounding box center [1036, 78] width 171 height 26
